Goal: Task Accomplishment & Management: Manage account settings

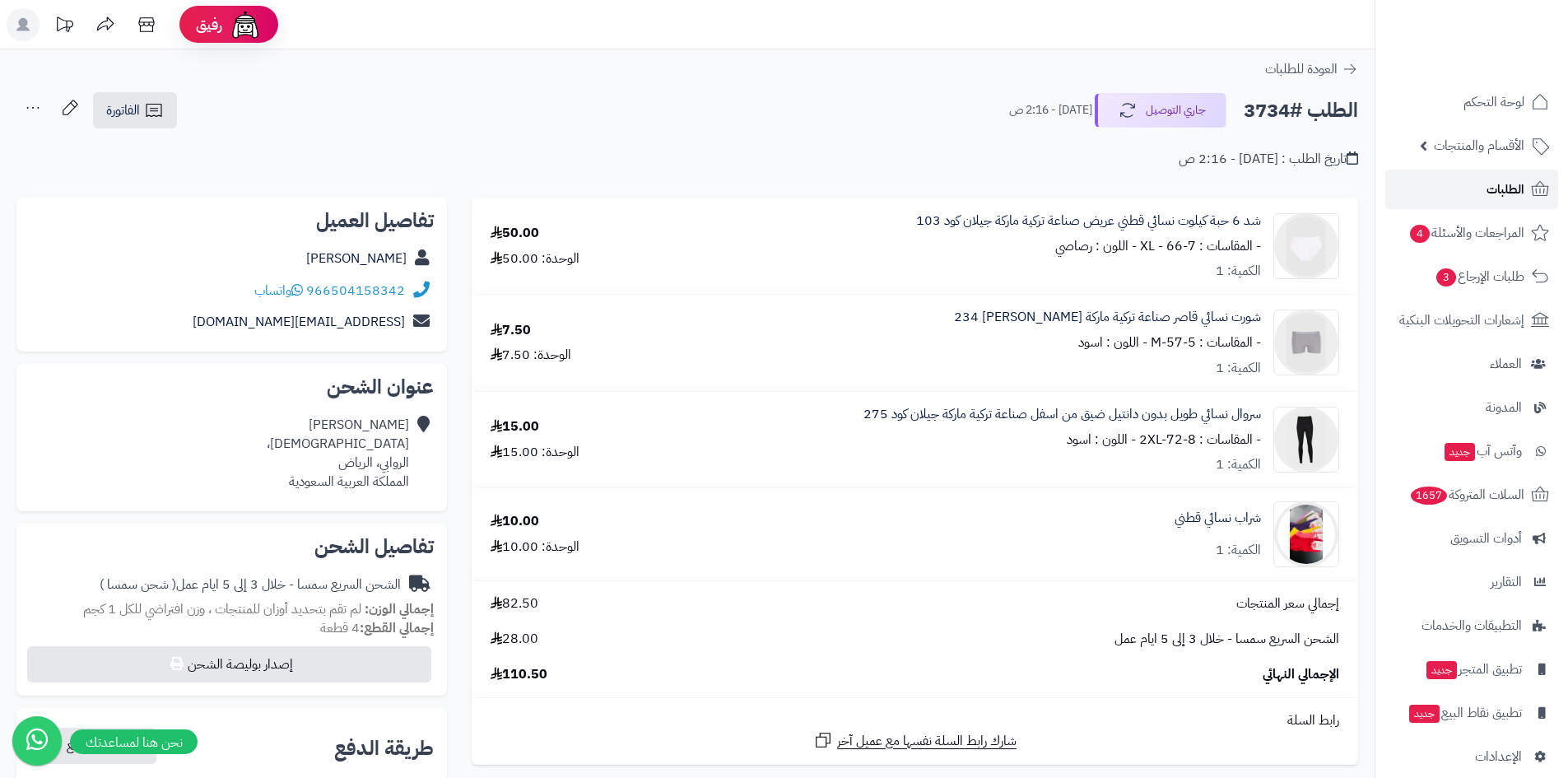
click at [1463, 181] on link "الطلبات" at bounding box center [1471, 190] width 172 height 40
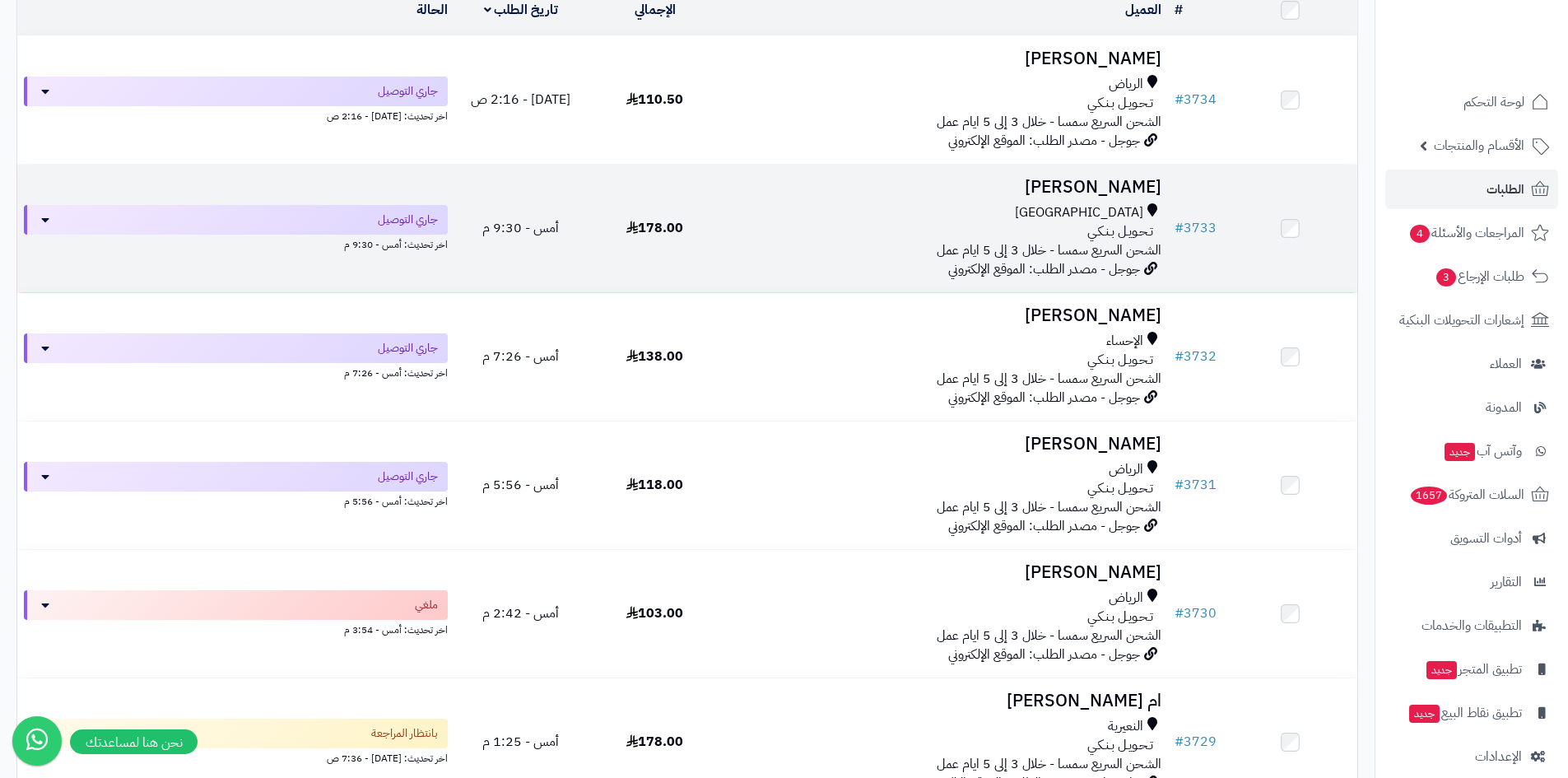
scroll to position [247, 0]
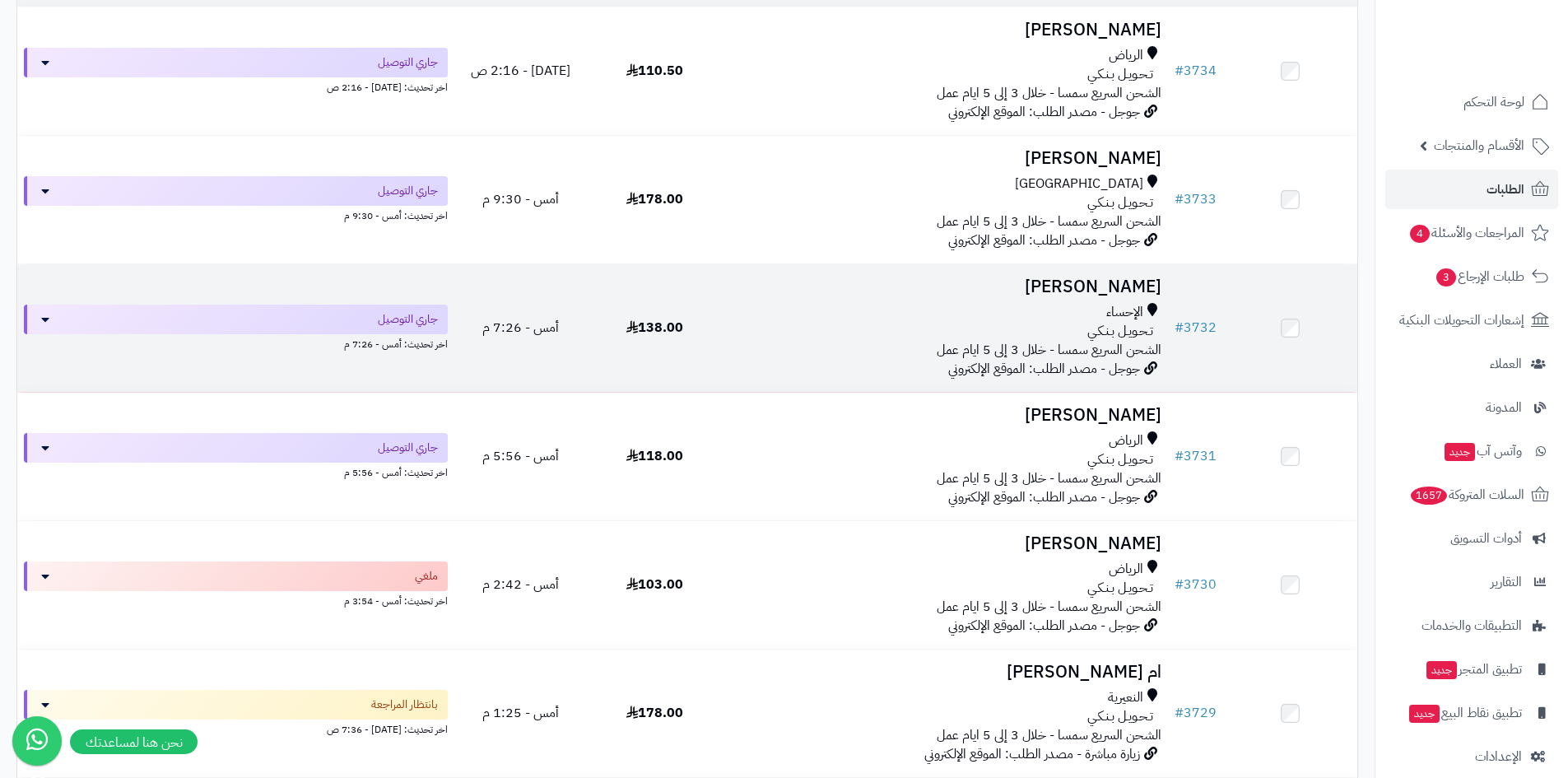
drag, startPoint x: 736, startPoint y: 330, endPoint x: 771, endPoint y: 294, distance: 50.2
click at [771, 294] on td "نوره الوسمي الإحساء تـحـويـل بـنـكـي الشحن السريع سمسا - خلال 3 إلى 5 ايام عمل …" at bounding box center [945, 328] width 446 height 127
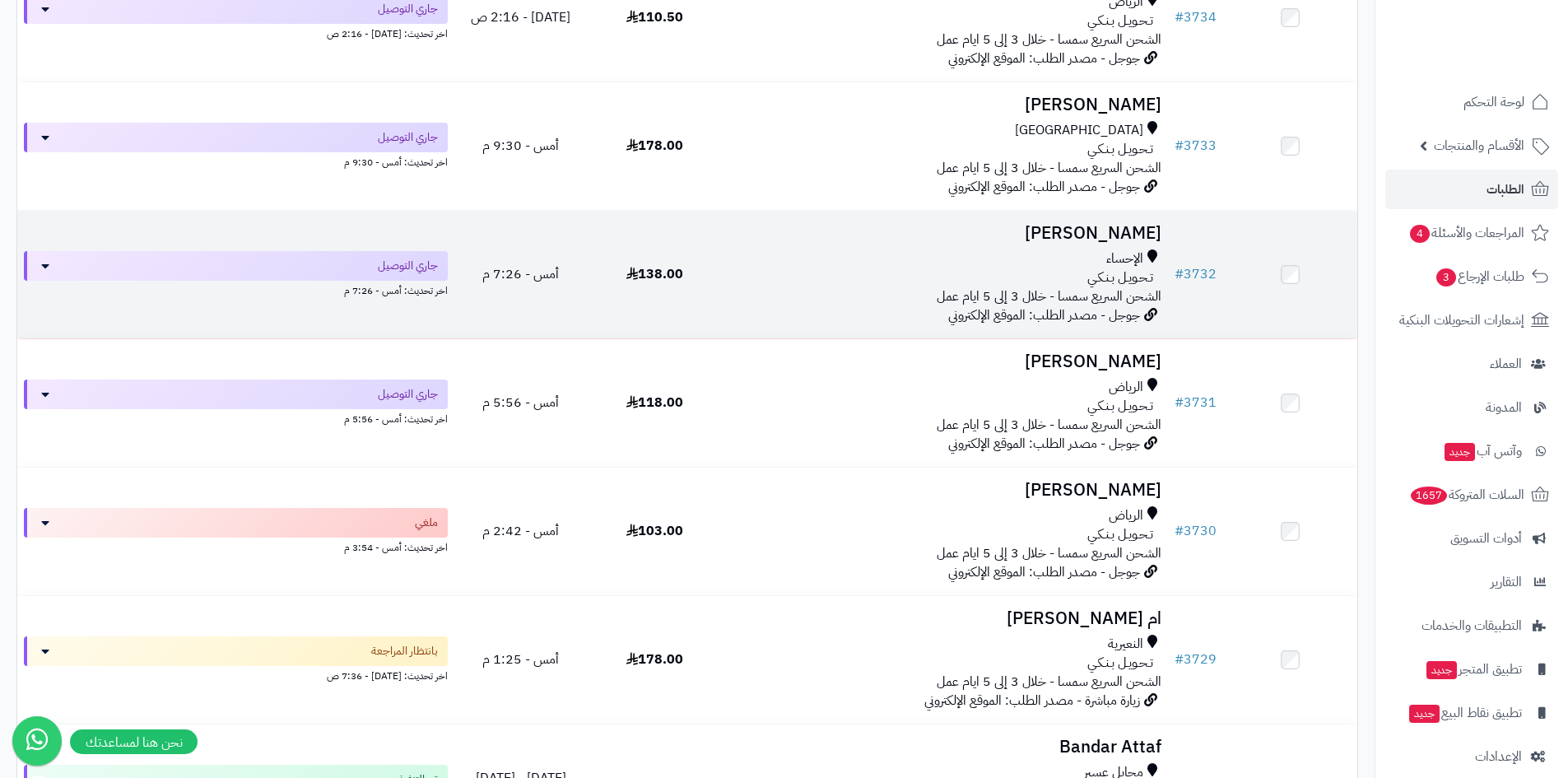
scroll to position [329, 0]
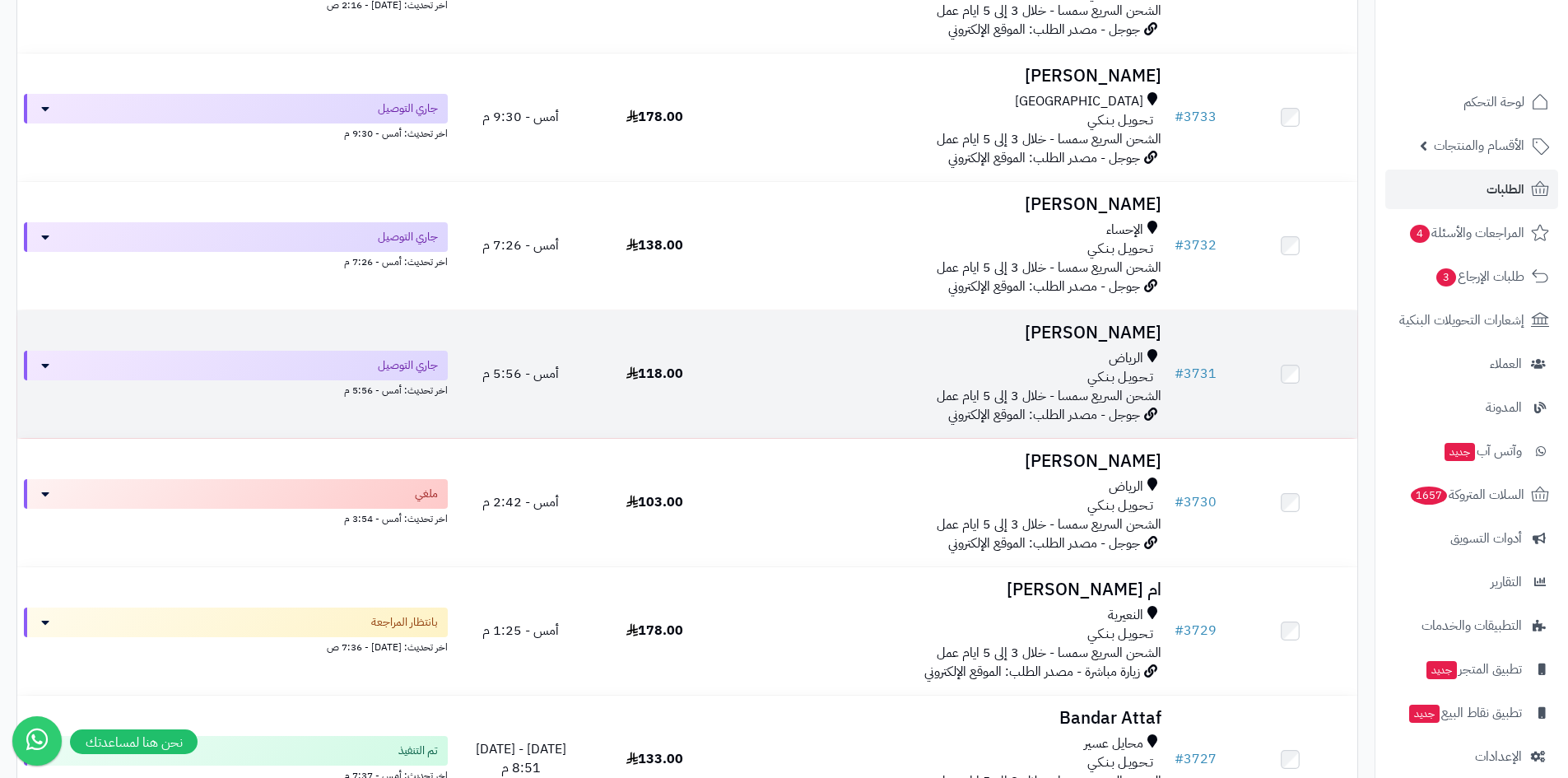
click at [1070, 344] on td "بدريه العيد الرياض تـحـويـل بـنـكـي الشحن السريع سمسا - خلال 3 إلى 5 ايام عمل ج…" at bounding box center [945, 374] width 446 height 127
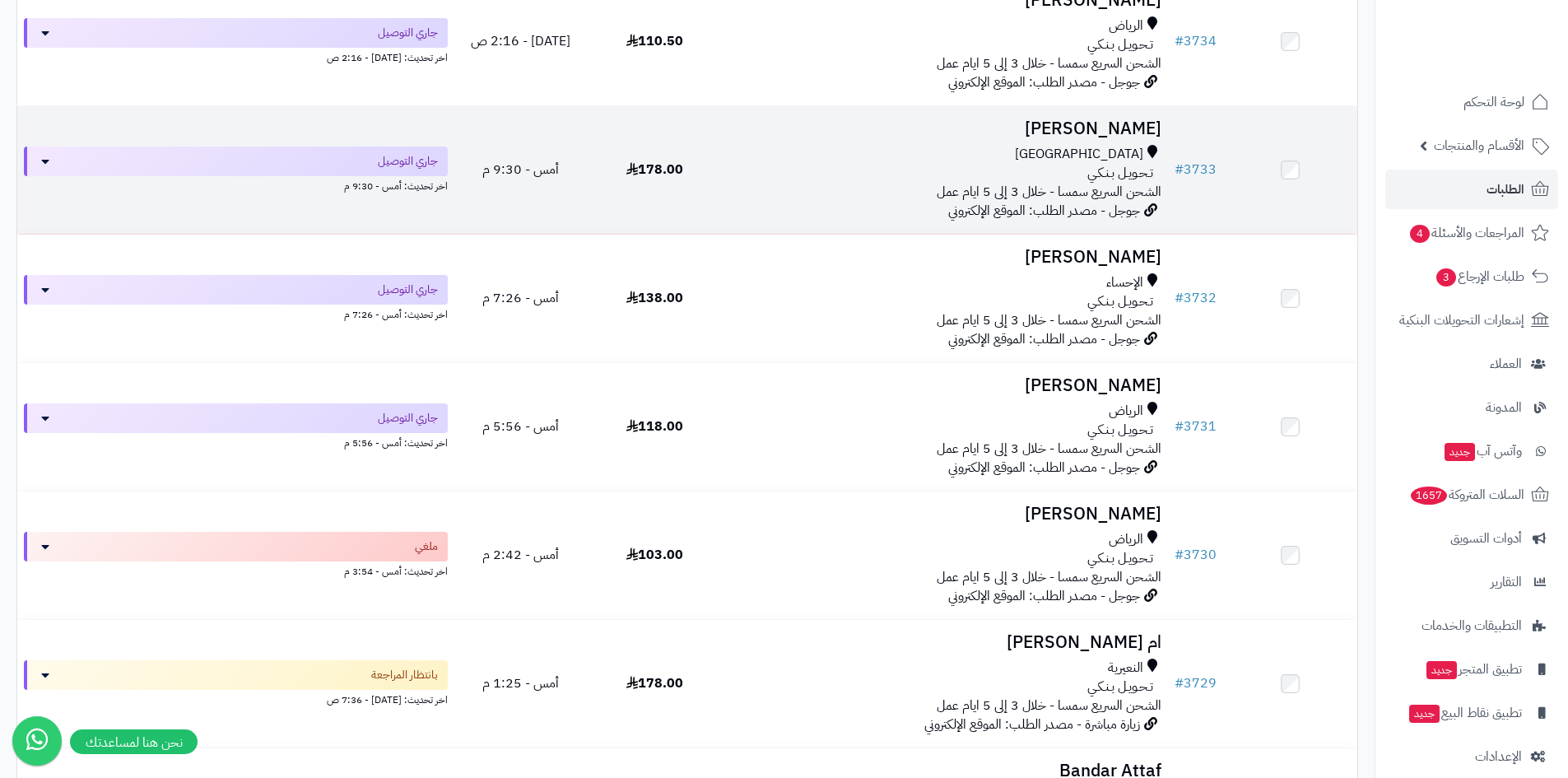
scroll to position [247, 0]
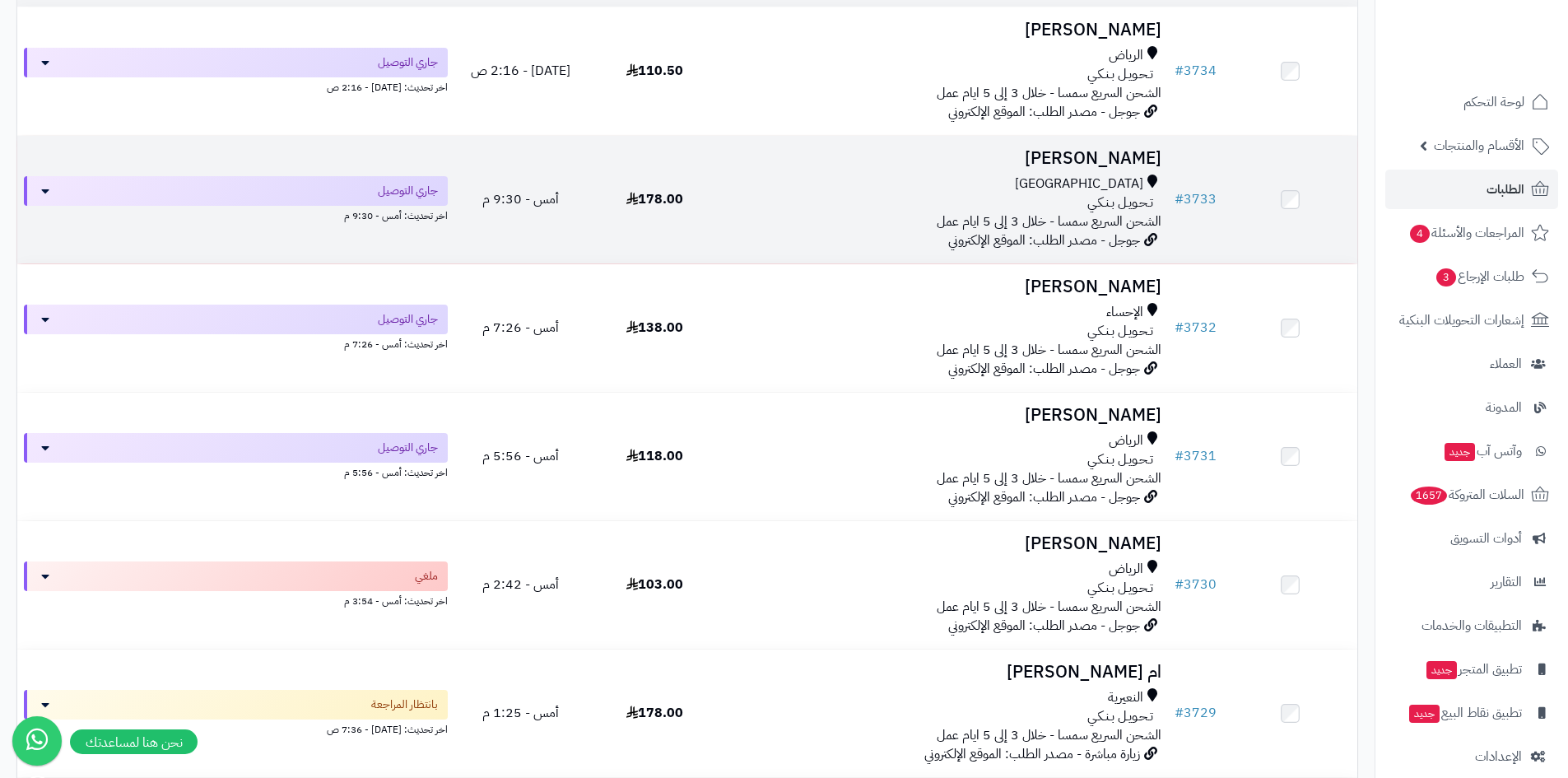
click at [840, 201] on div "تـحـويـل بـنـكـي" at bounding box center [945, 202] width 433 height 19
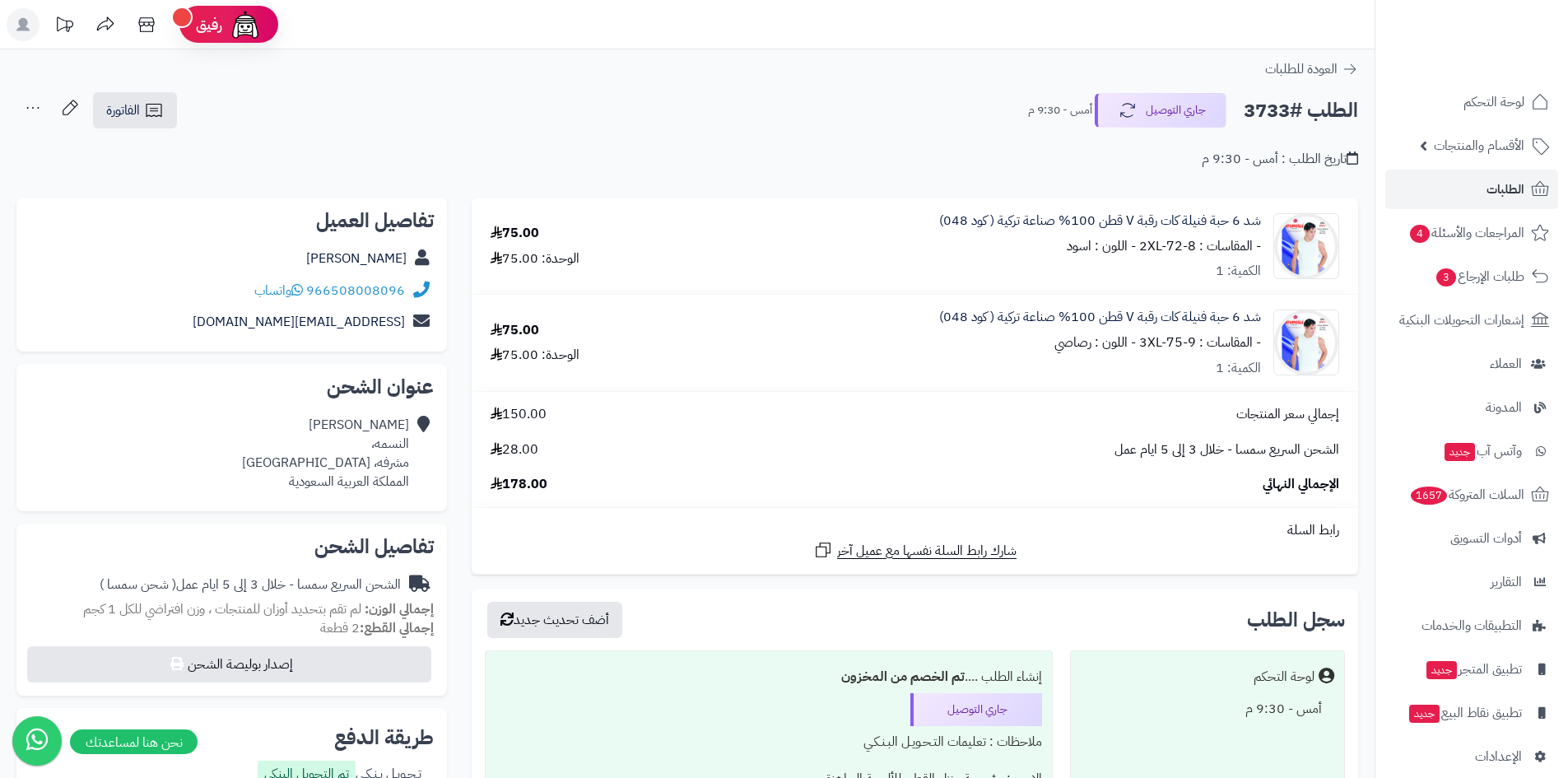
drag, startPoint x: 1261, startPoint y: 315, endPoint x: 1051, endPoint y: 352, distance: 213.2
click at [1051, 282] on div "شد 6 حبة فنيلة كات رقبة V قطن 100% صناعة تركية ( كود 048) - المقاسات : 3XL-75-9…" at bounding box center [1014, 246] width 674 height 70
copy div "شد 6 حبة فنيلة كات رقبة V قطن 100% صناعة تركية ( كود 048) - المقاسات : 3XL-75-9…"
drag, startPoint x: 470, startPoint y: 158, endPoint x: 440, endPoint y: 184, distance: 39.7
click at [469, 159] on div "تاريخ الطلب : أمس - 9:30 م" at bounding box center [687, 149] width 1341 height 39
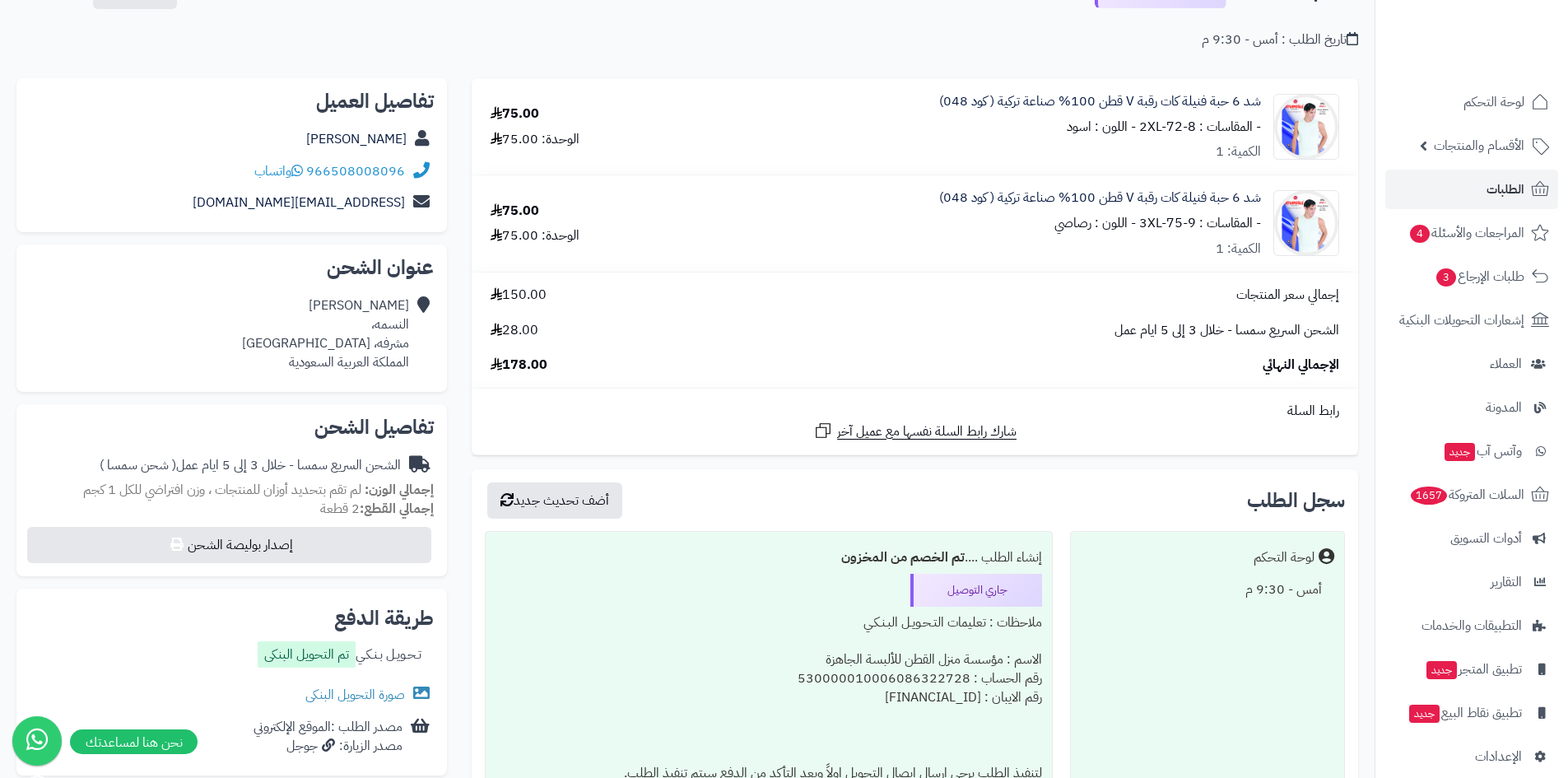
scroll to position [247, 0]
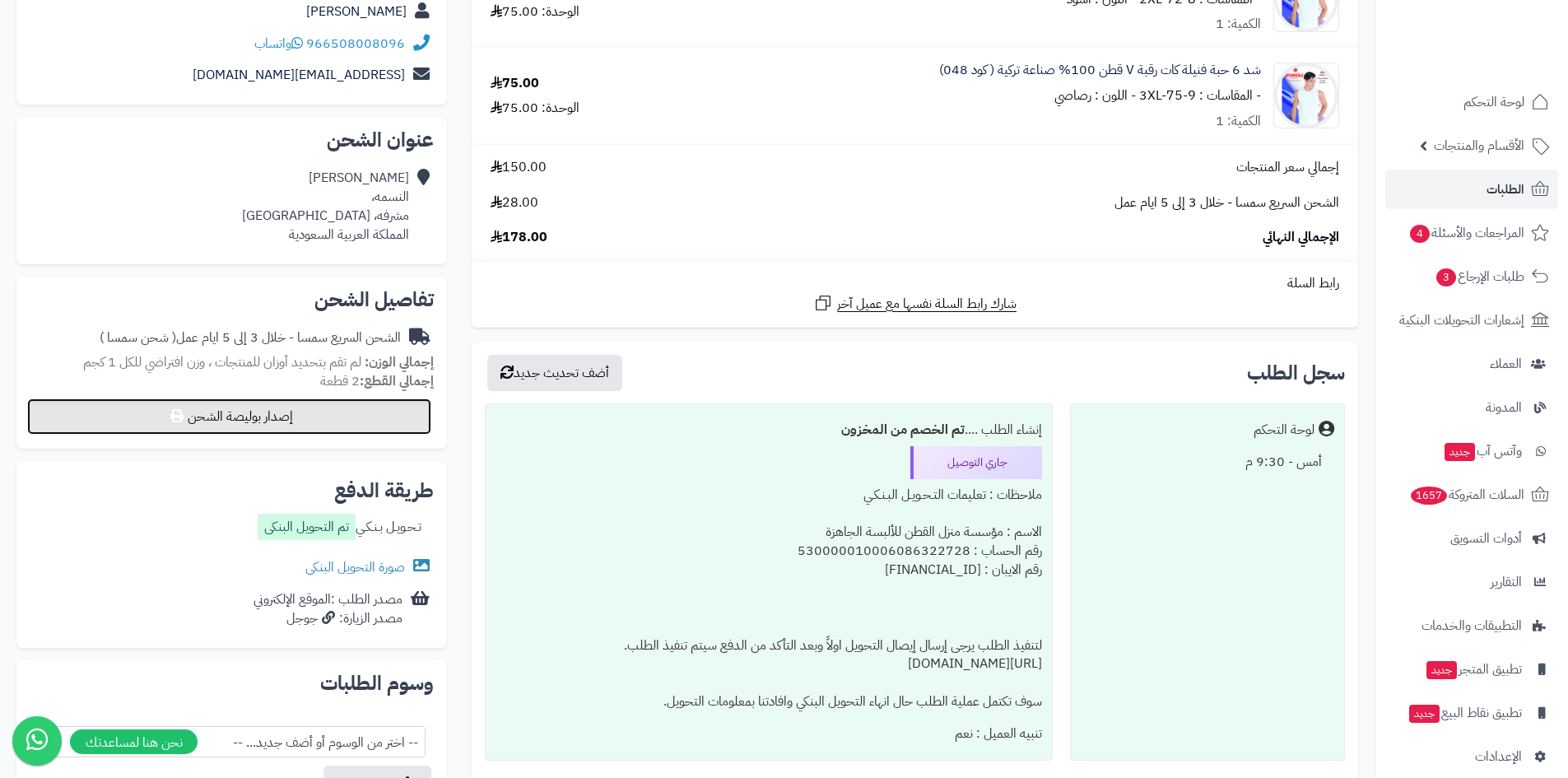
click at [209, 418] on button "إصدار بوليصة الشحن" at bounding box center [229, 416] width 404 height 36
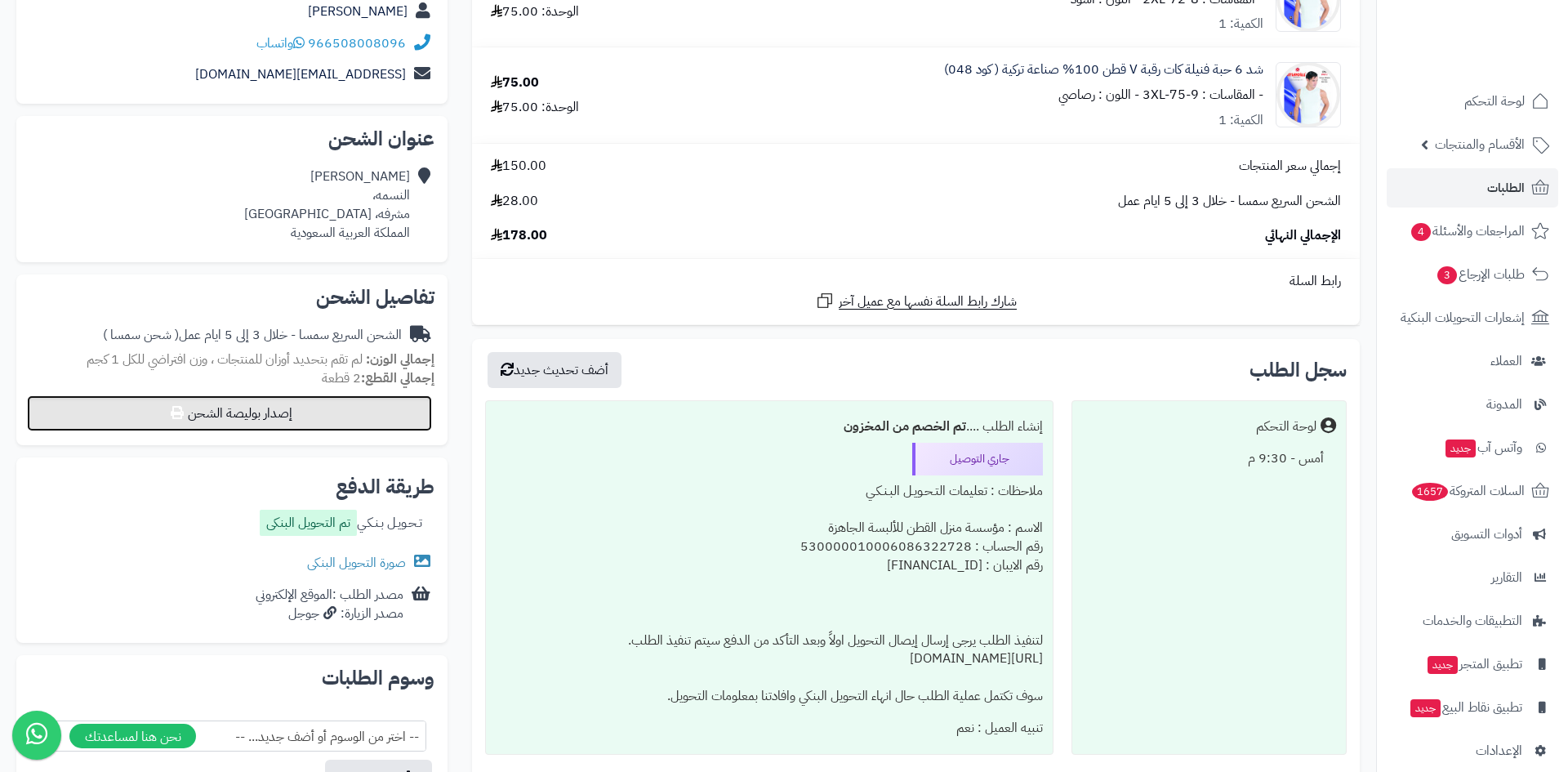
select select "****"
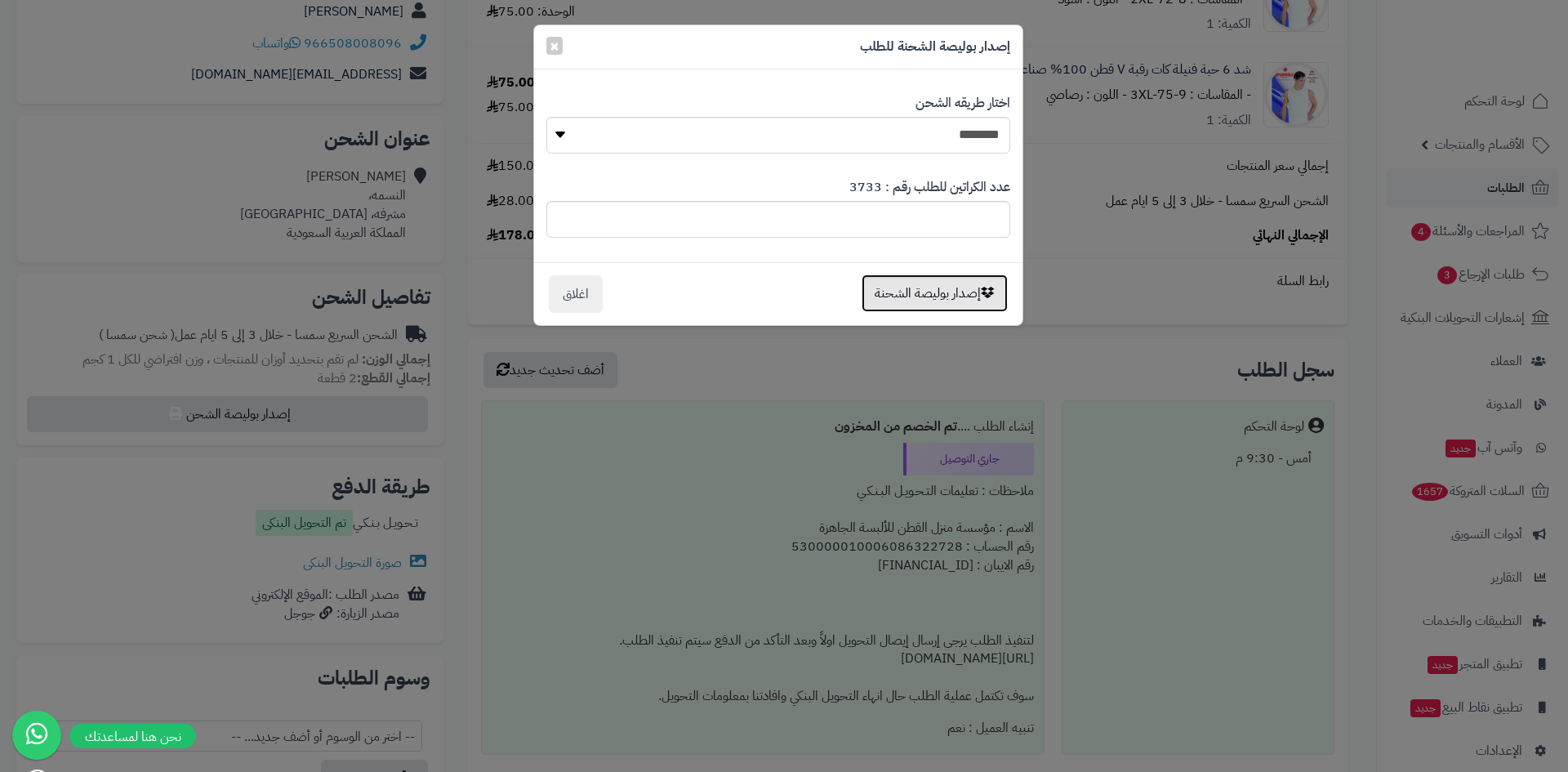
click at [941, 289] on button "إصدار بوليصة الشحنة" at bounding box center [934, 293] width 146 height 38
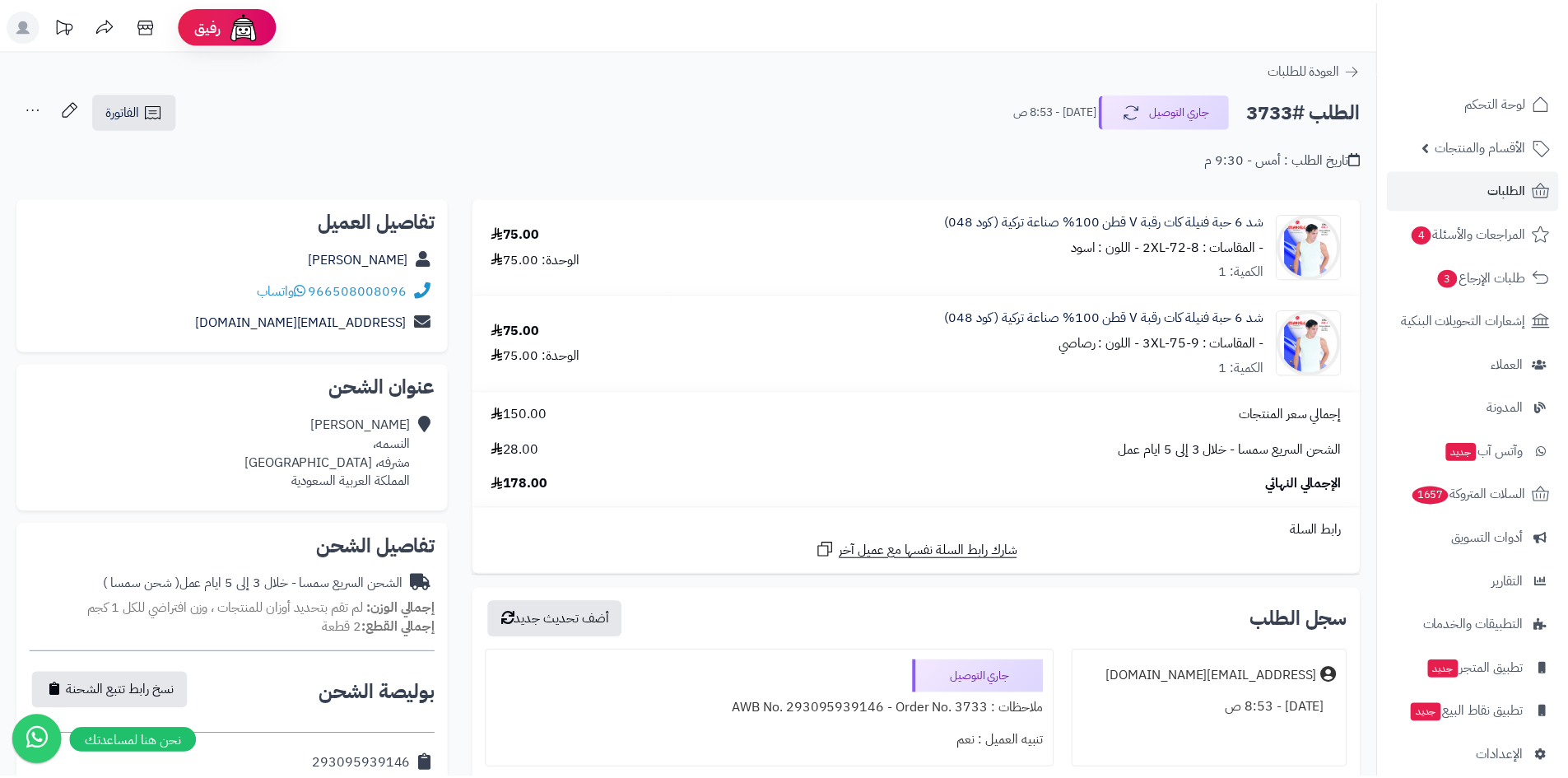
scroll to position [247, 0]
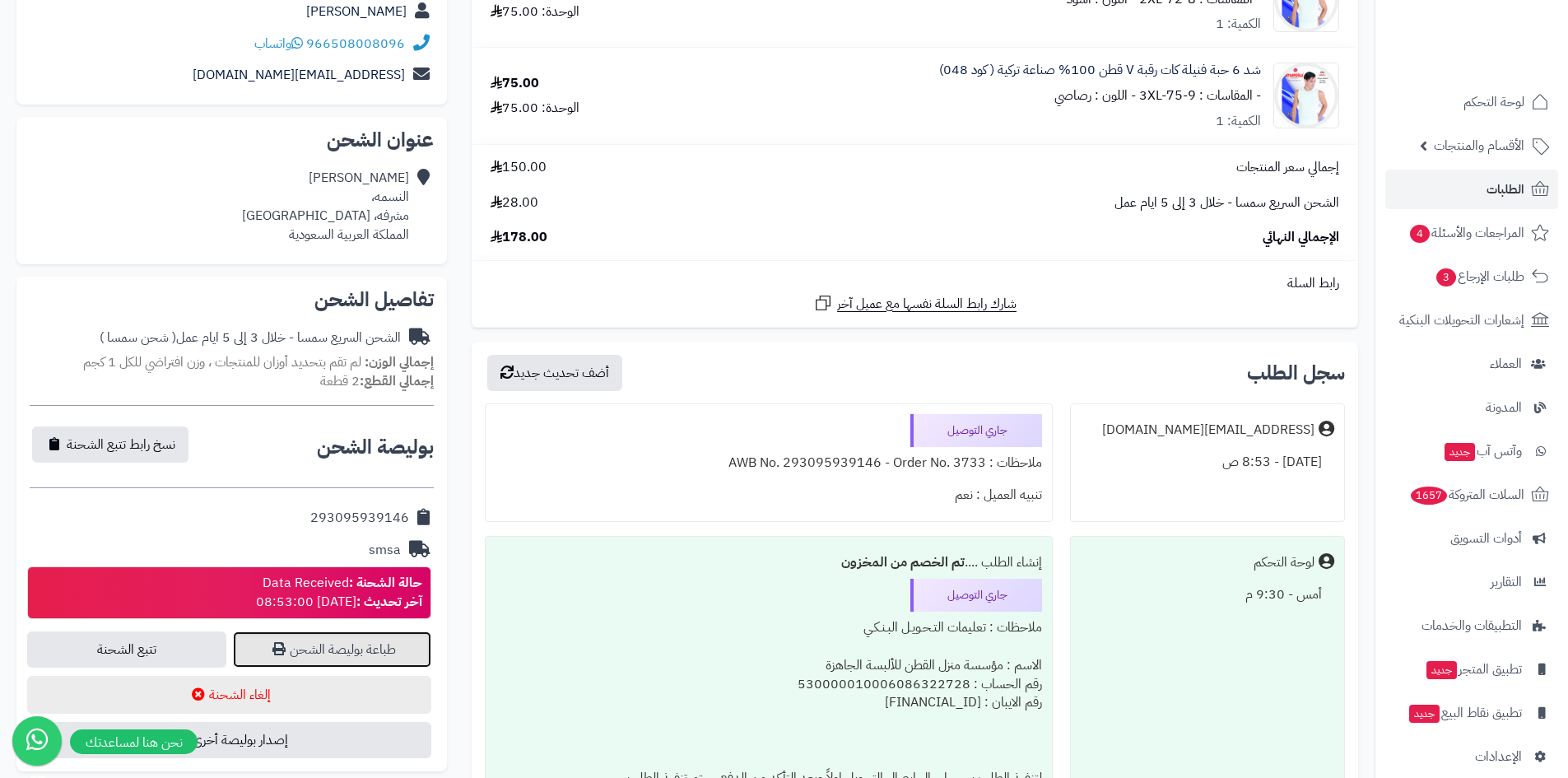
click at [333, 644] on link "طباعة بوليصة الشحن" at bounding box center [332, 649] width 199 height 36
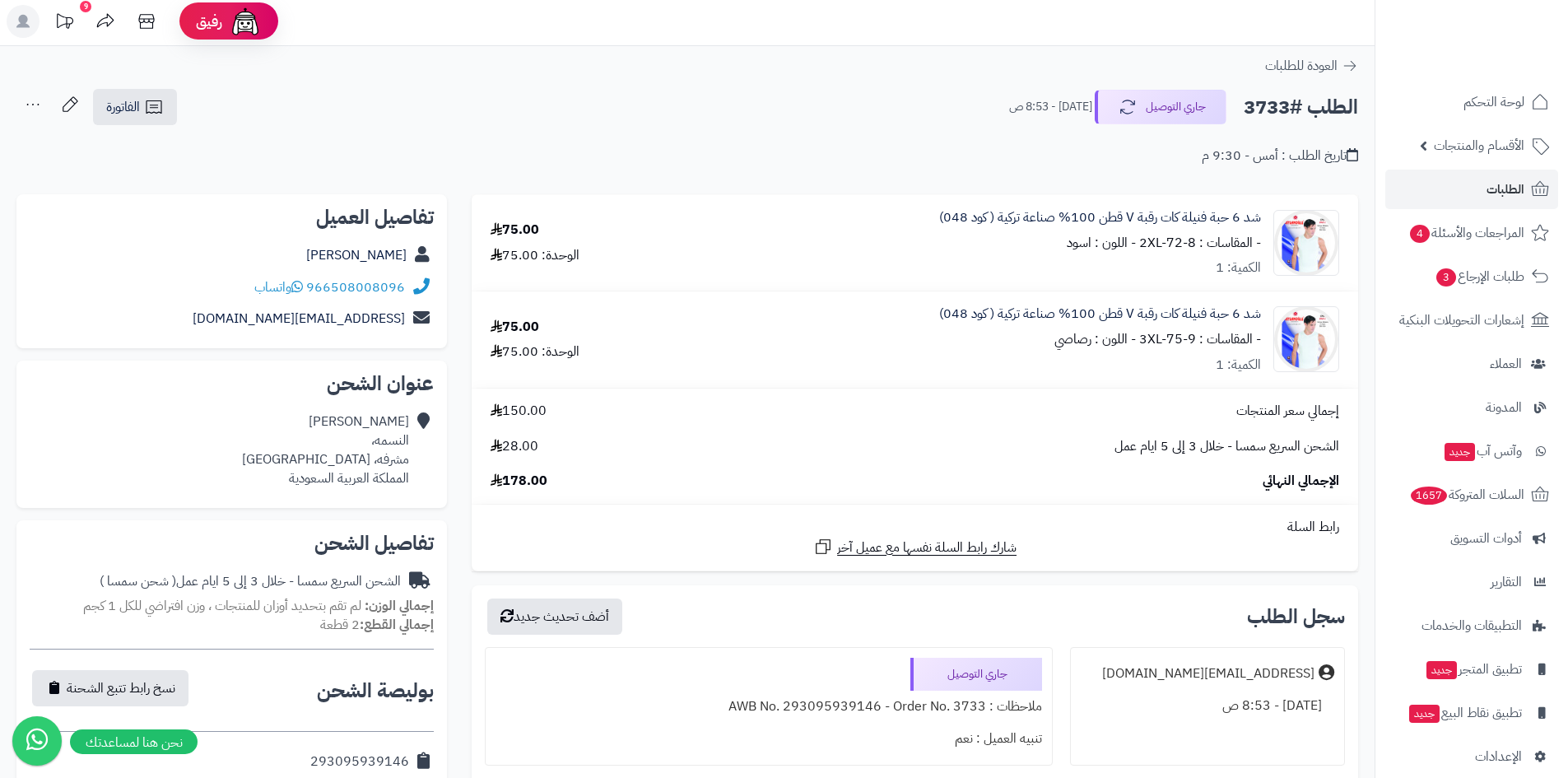
scroll to position [0, 0]
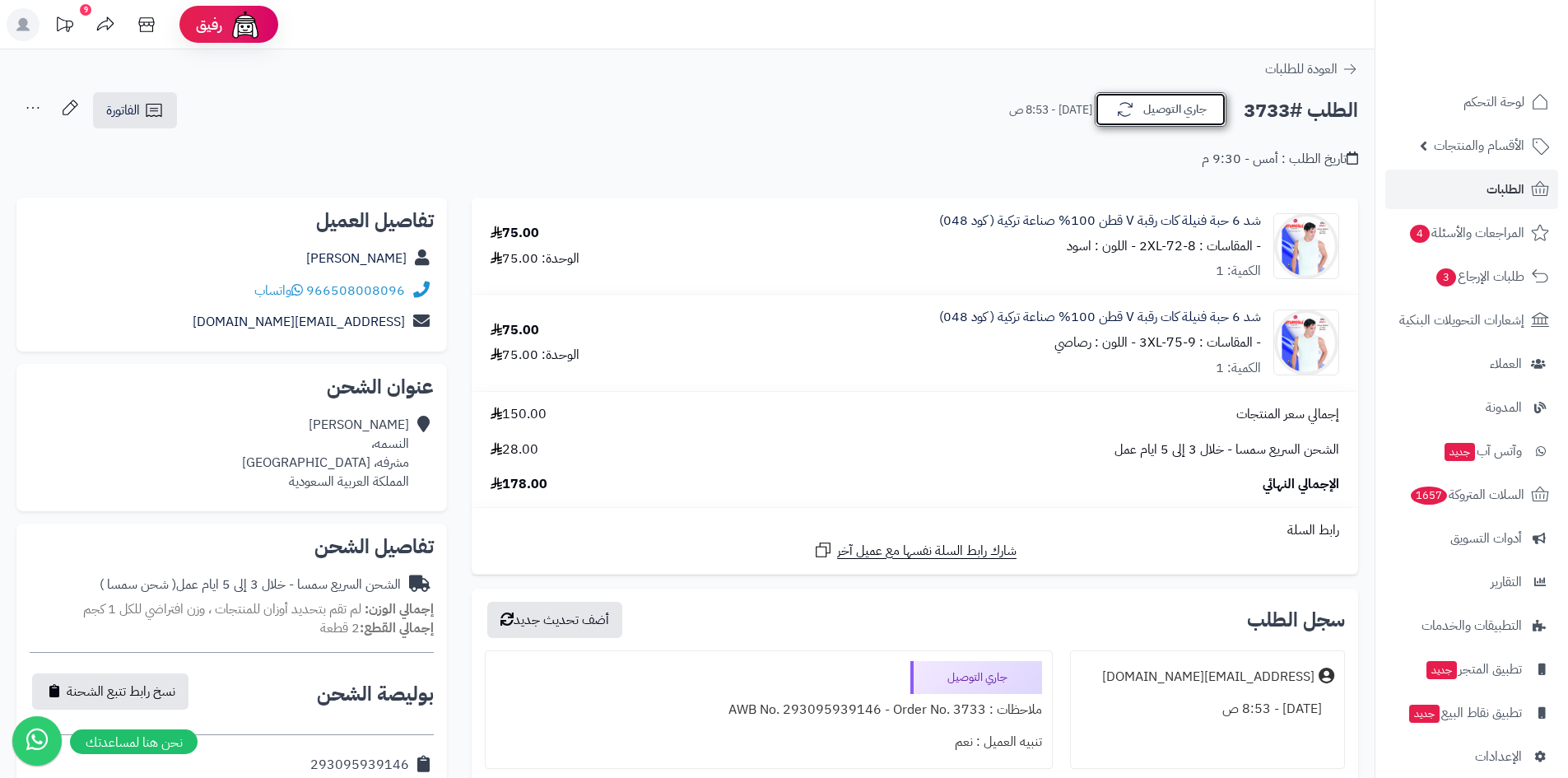
click at [1166, 97] on button "جاري التوصيل" at bounding box center [1161, 109] width 132 height 34
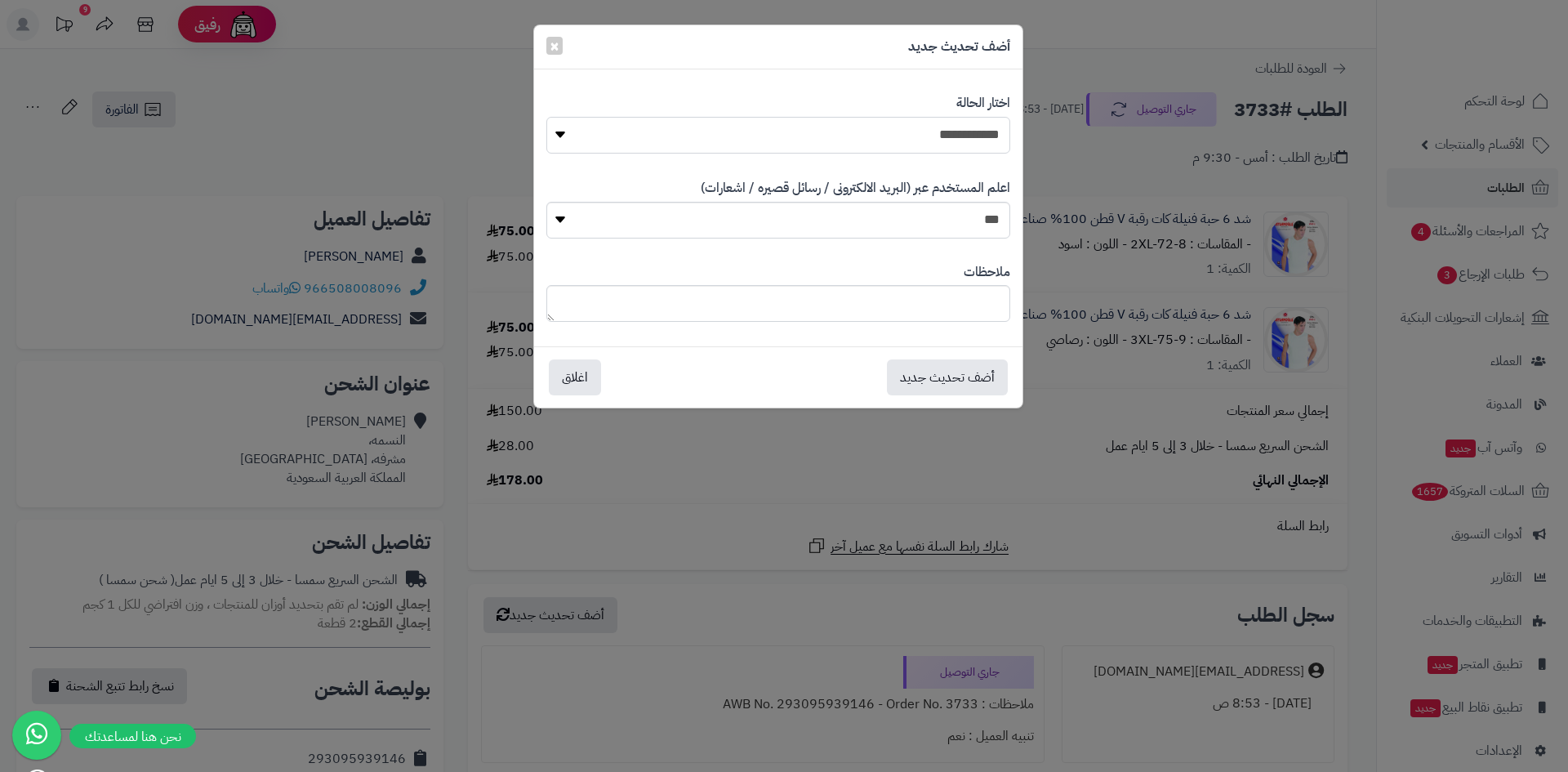
click at [982, 147] on select "**********" at bounding box center [778, 134] width 464 height 37
select select "*"
click at [546, 116] on select "**********" at bounding box center [778, 134] width 464 height 37
click at [966, 387] on button "أضف تحديث جديد" at bounding box center [947, 376] width 121 height 36
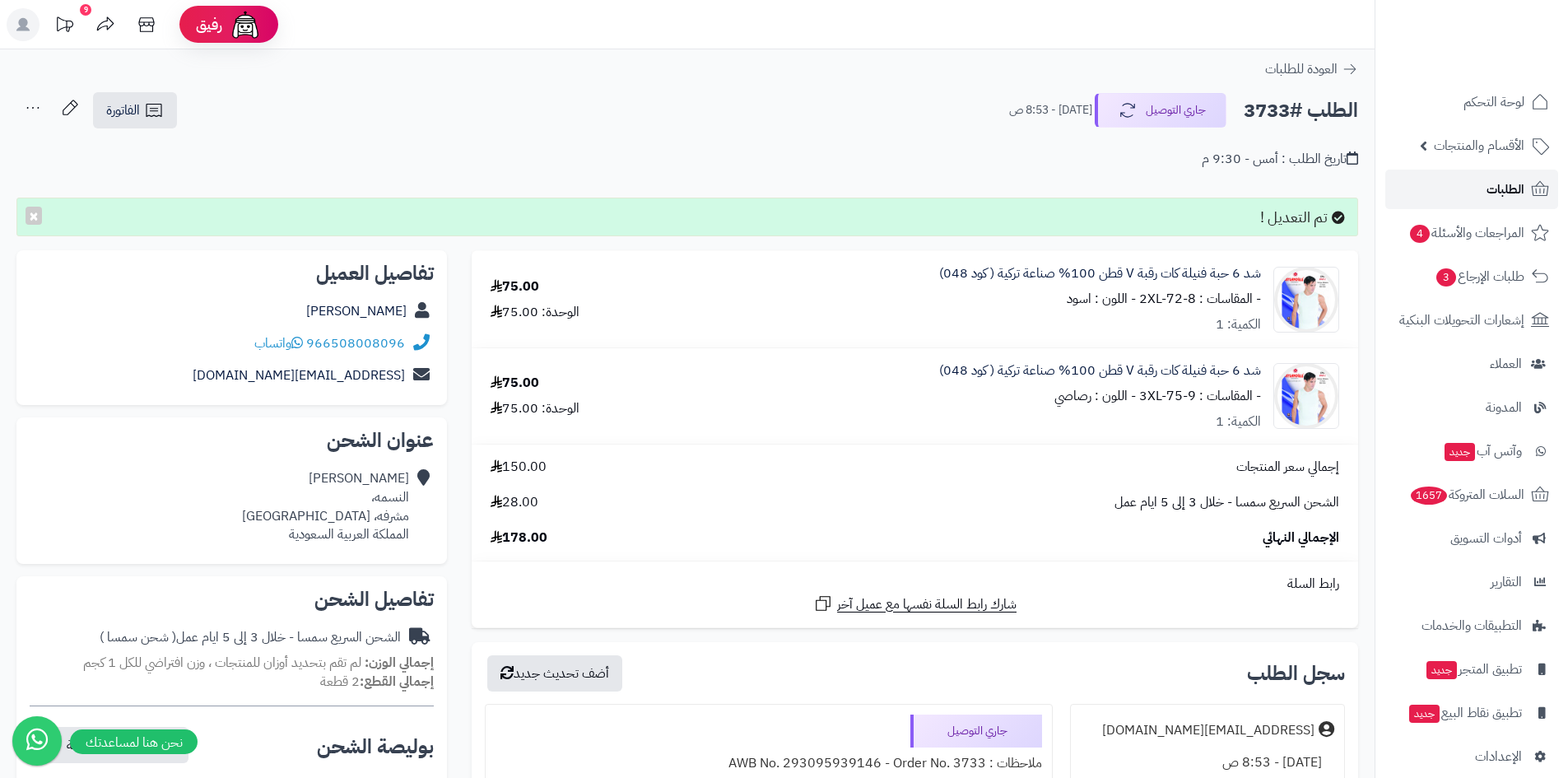
click at [1516, 191] on span "الطلبات" at bounding box center [1506, 190] width 38 height 23
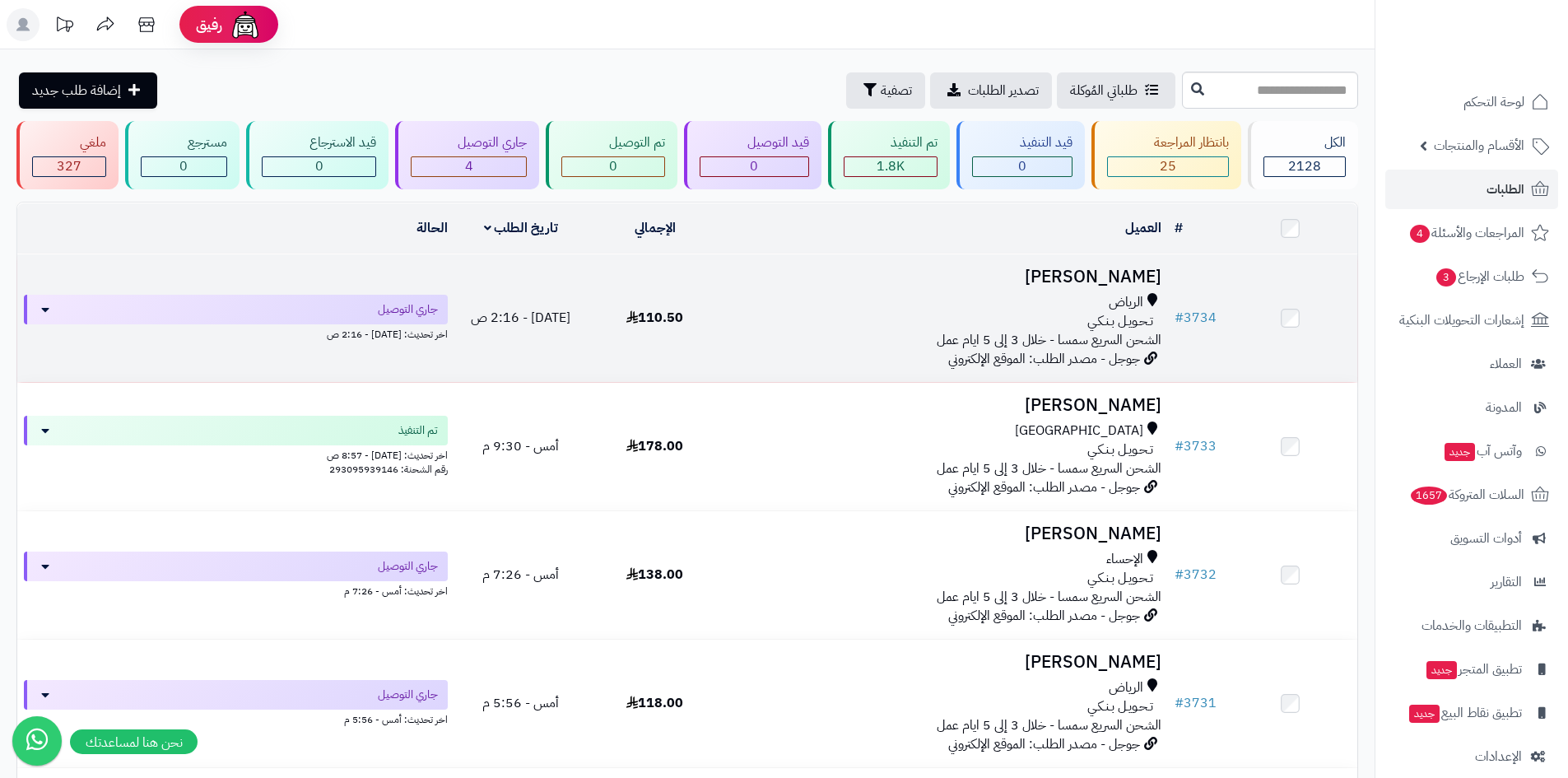
click at [1009, 300] on div "الرياض" at bounding box center [945, 302] width 433 height 19
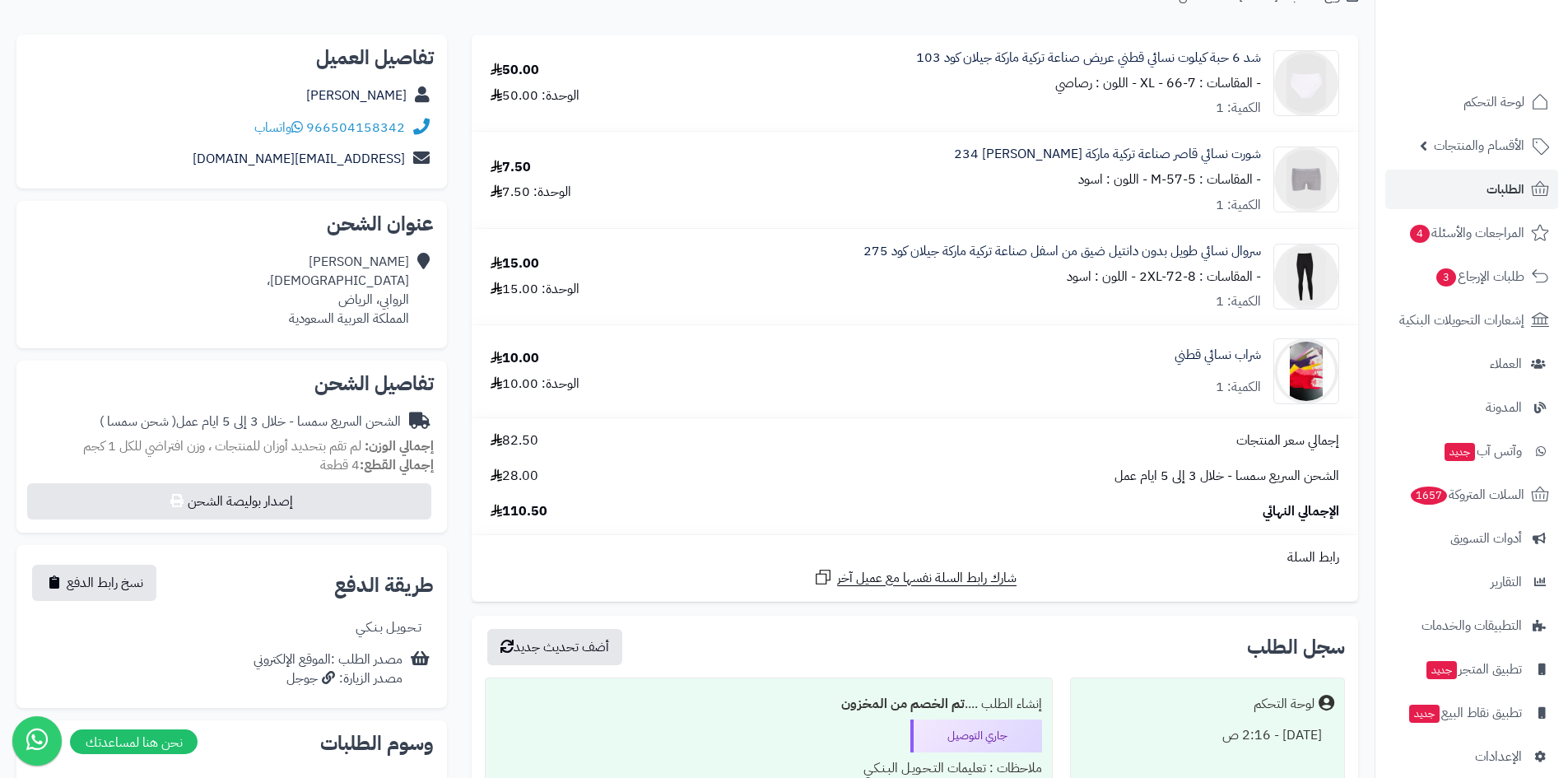
scroll to position [164, 0]
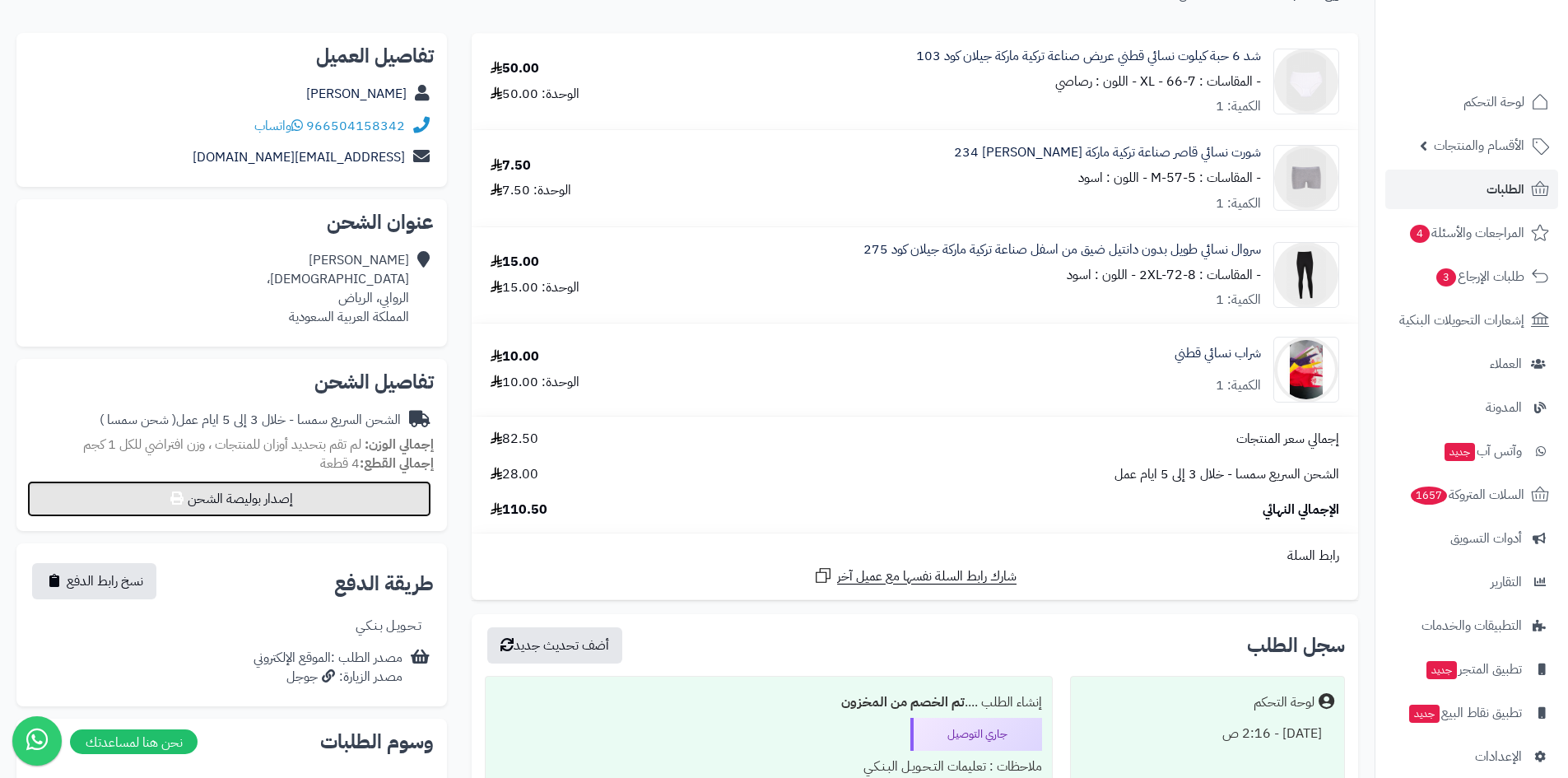
click at [328, 505] on button "إصدار بوليصة الشحن" at bounding box center [229, 499] width 404 height 36
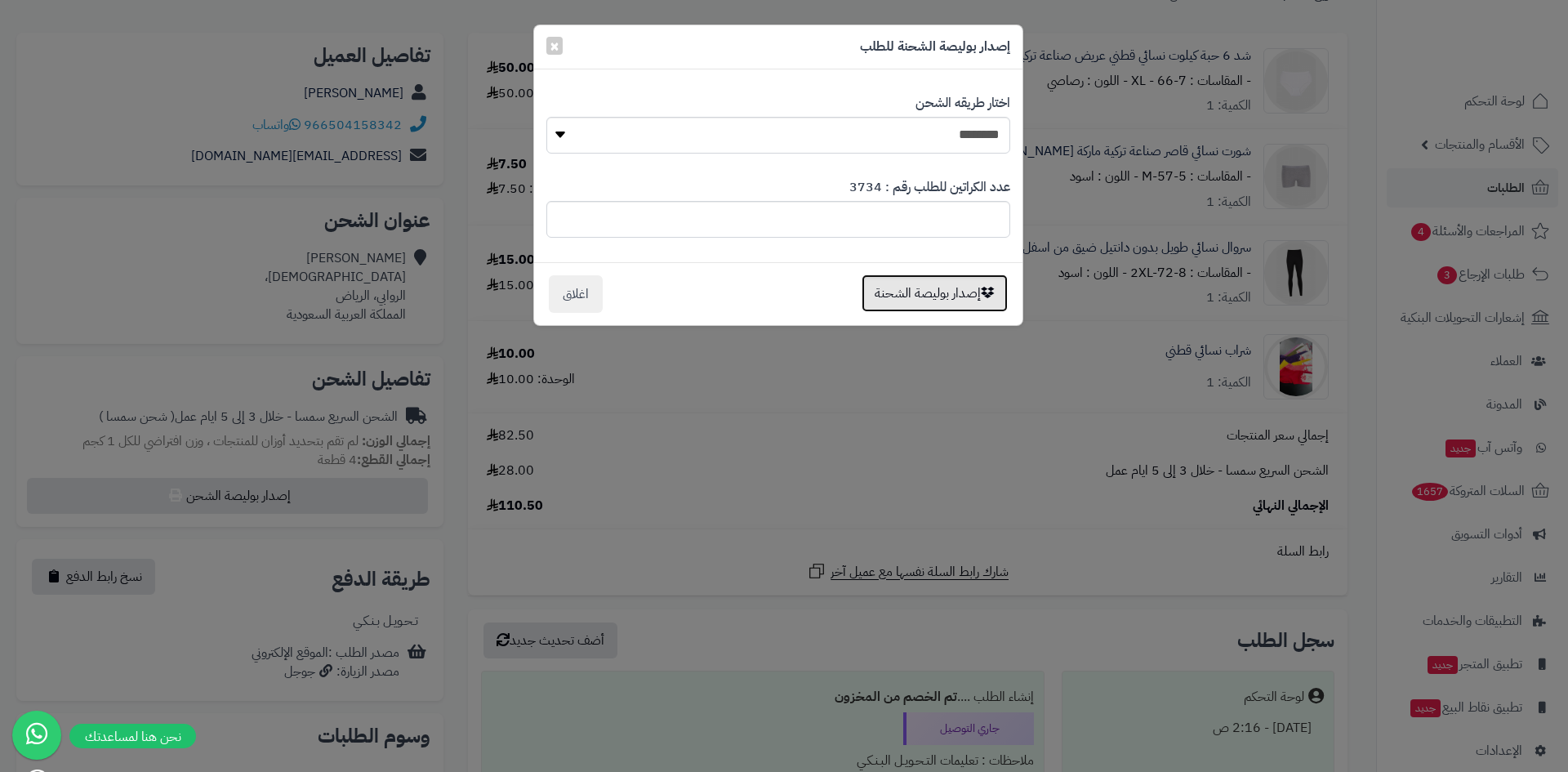
click at [879, 284] on button "إصدار بوليصة الشحنة" at bounding box center [934, 293] width 146 height 38
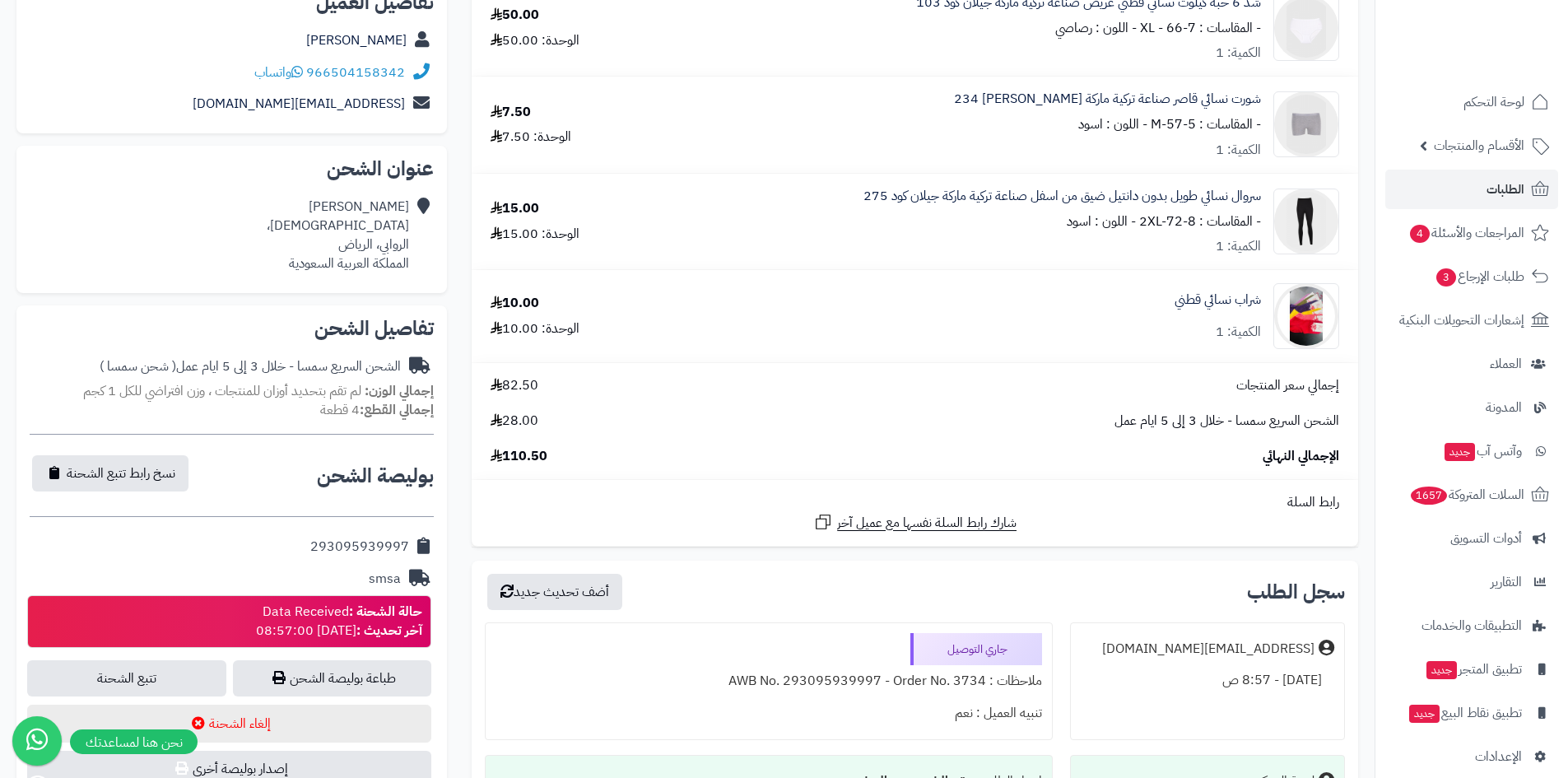
scroll to position [247, 0]
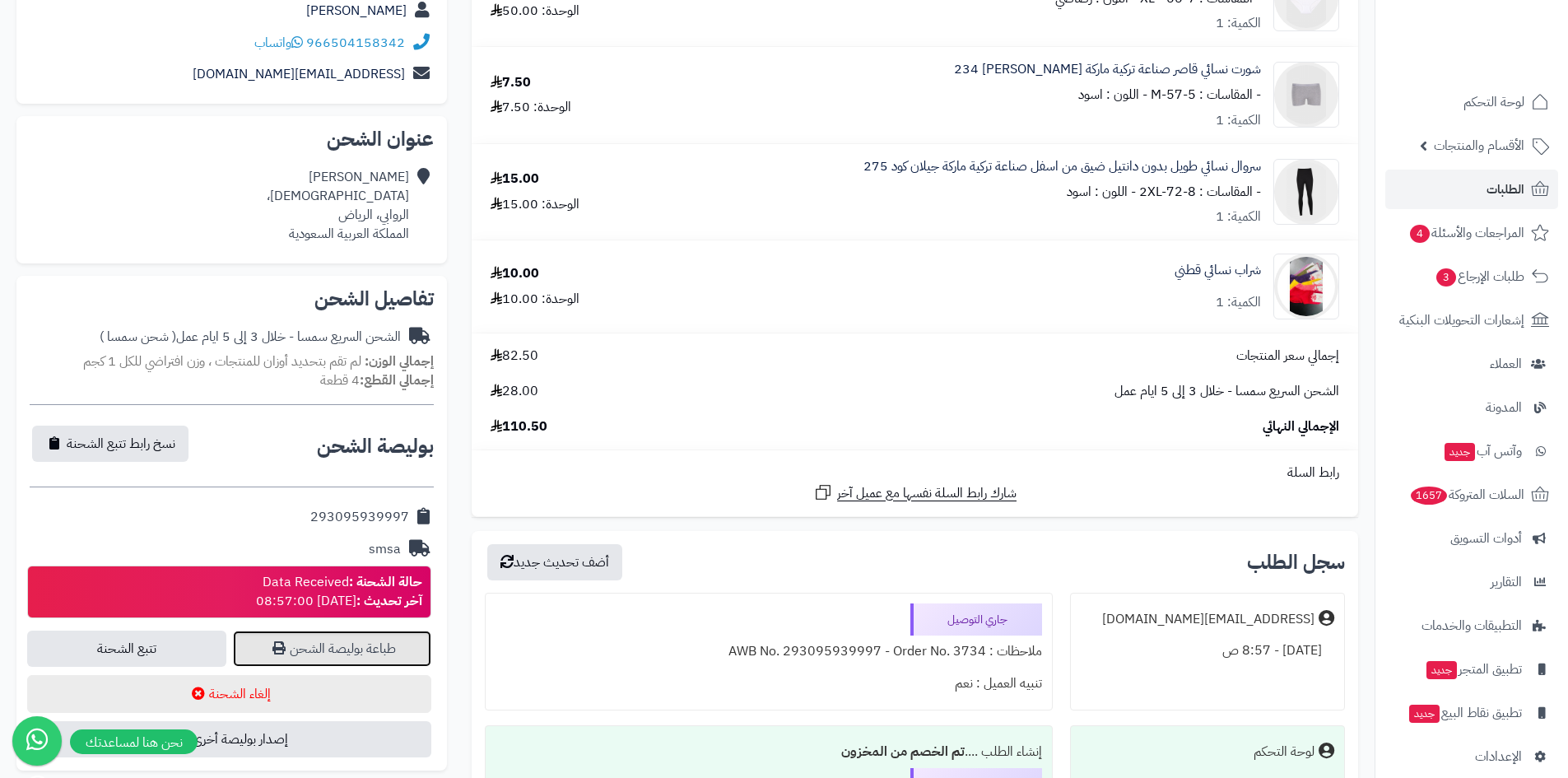
click at [359, 650] on link "طباعة بوليصة الشحن" at bounding box center [332, 649] width 199 height 36
